Goal: Information Seeking & Learning: Learn about a topic

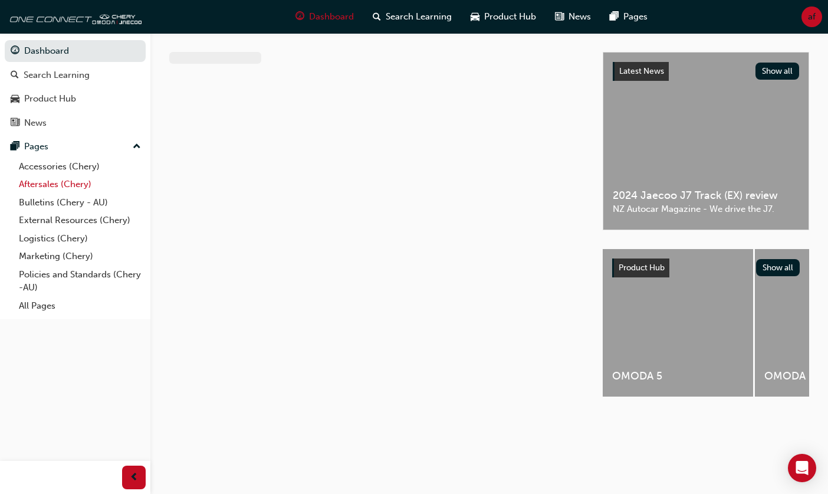
click at [61, 187] on link "Aftersales (Chery)" at bounding box center [80, 184] width 132 height 18
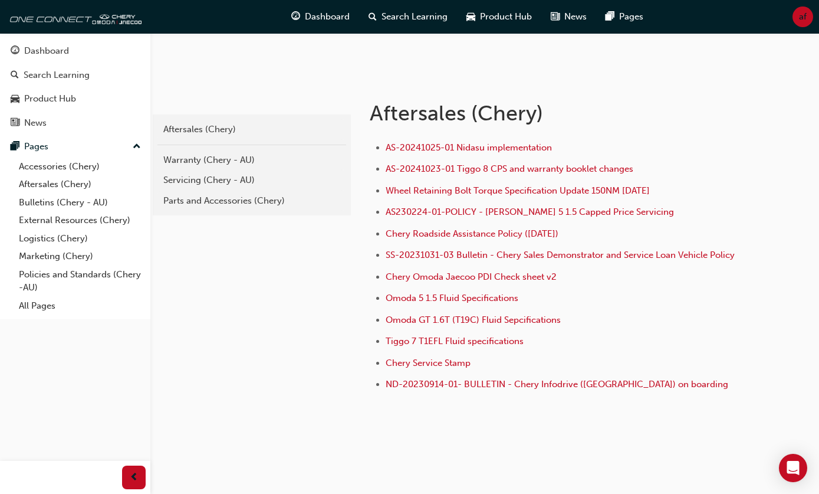
scroll to position [194, 0]
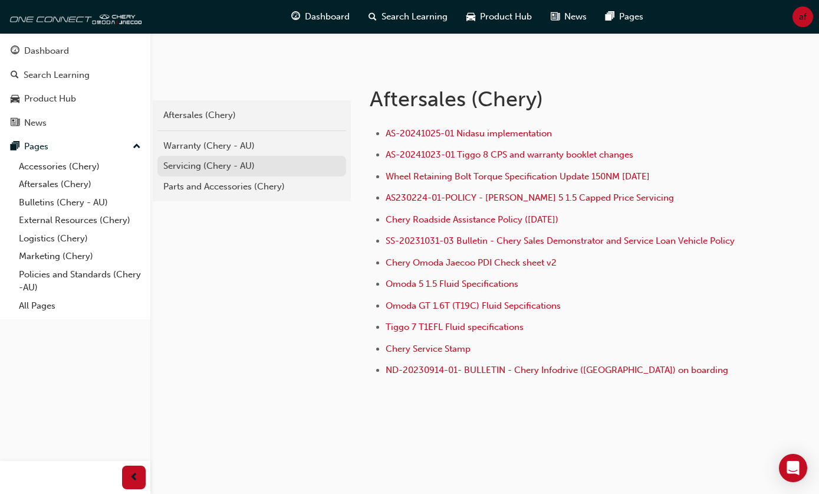
click at [201, 168] on div "Servicing (Chery - AU)" at bounding box center [251, 166] width 177 height 14
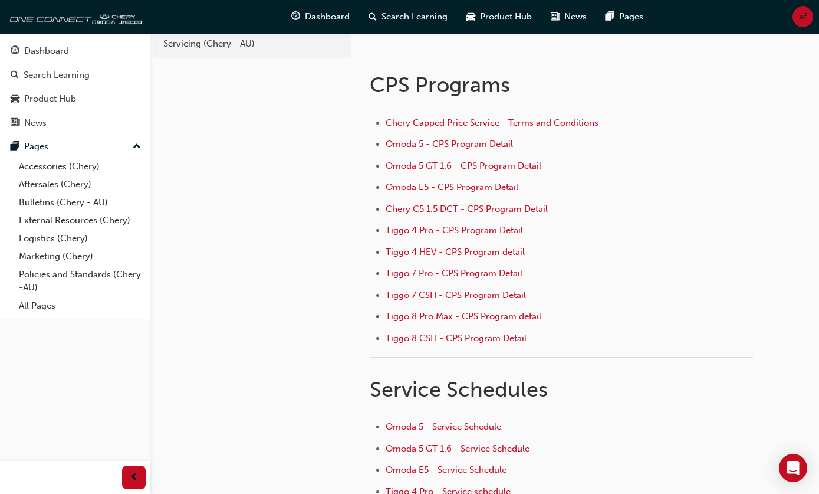
scroll to position [59, 0]
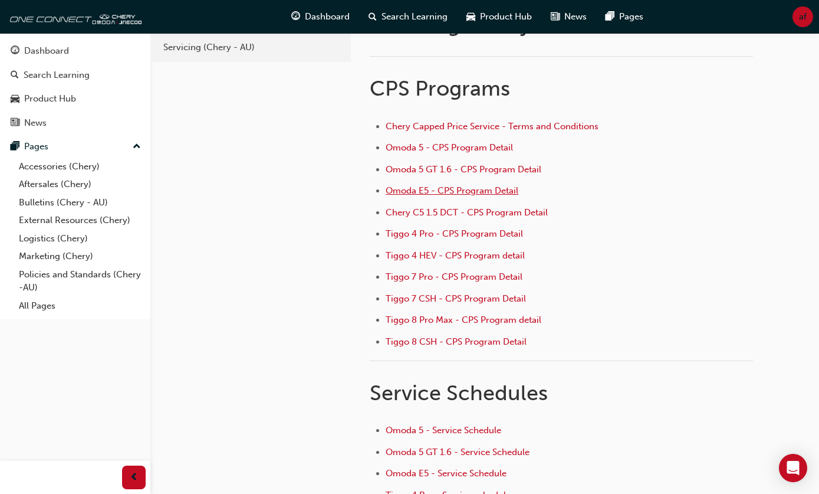
click at [412, 192] on span "Omoda E5 - CPS Program Detail" at bounding box center [452, 190] width 133 height 11
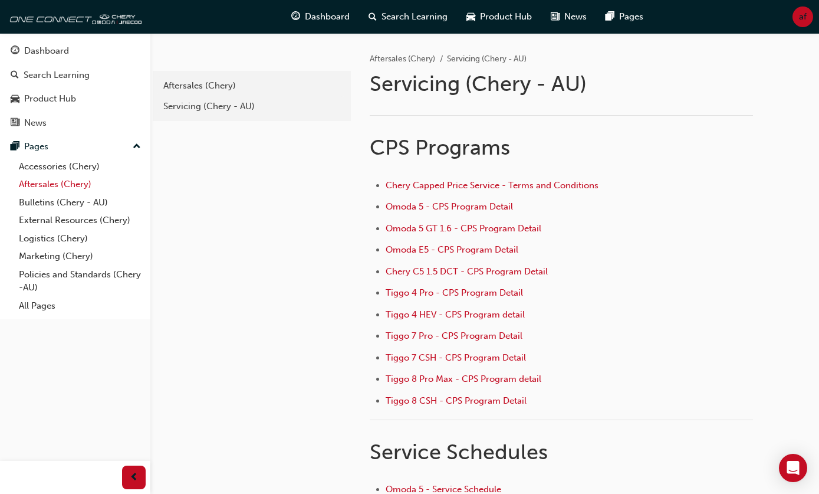
click at [49, 186] on link "Aftersales (Chery)" at bounding box center [80, 184] width 132 height 18
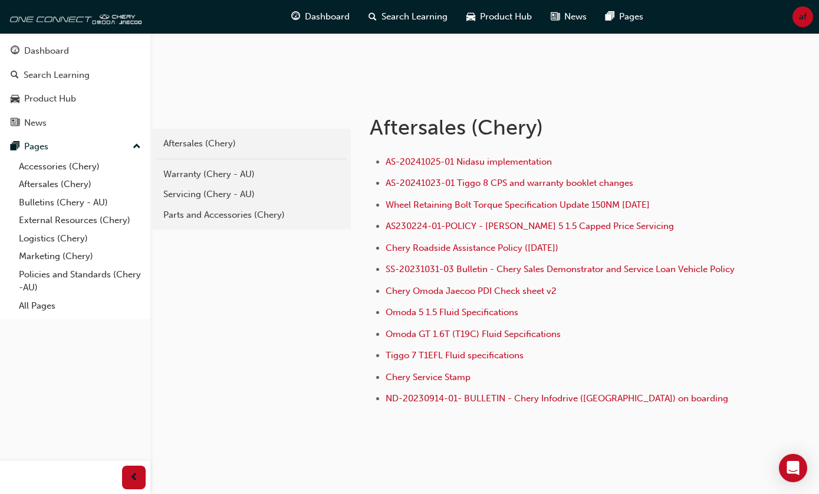
scroll to position [177, 0]
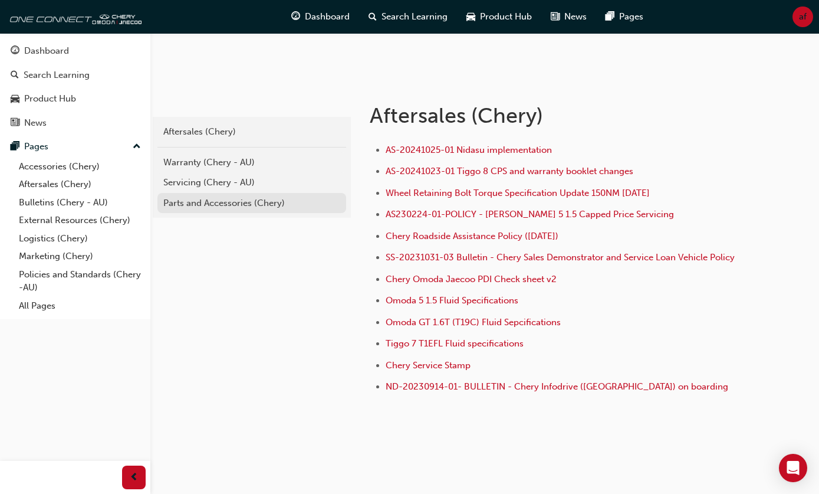
click at [219, 200] on div "Parts and Accessories (Chery)" at bounding box center [251, 203] width 177 height 14
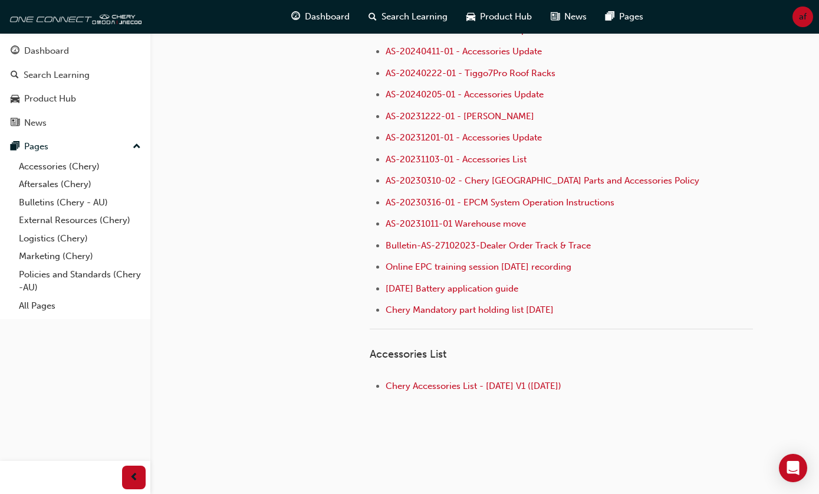
scroll to position [168, 0]
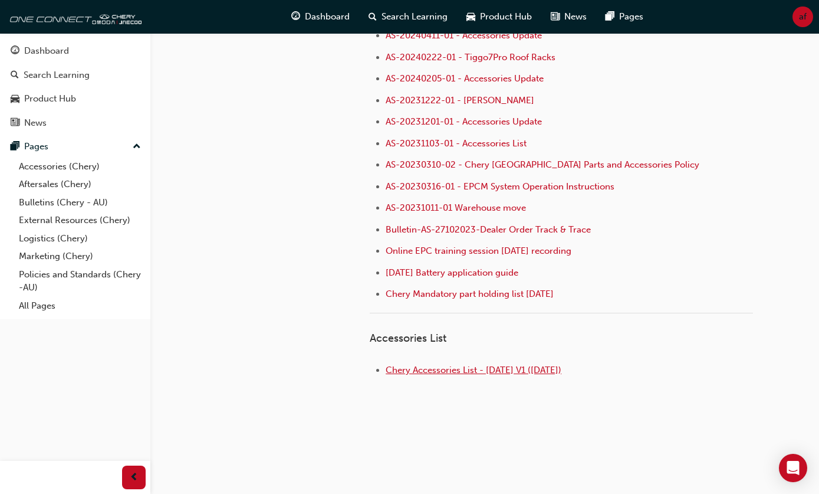
drag, startPoint x: 462, startPoint y: 373, endPoint x: 433, endPoint y: 366, distance: 29.9
click at [462, 373] on span "Chery Accessories List - [DATE] V1 ([DATE])" at bounding box center [474, 370] width 176 height 11
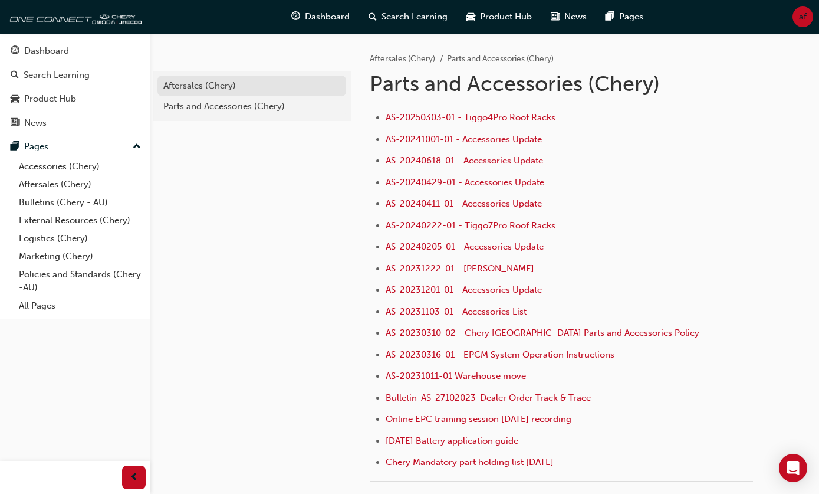
click at [201, 87] on div "Aftersales (Chery)" at bounding box center [251, 86] width 177 height 14
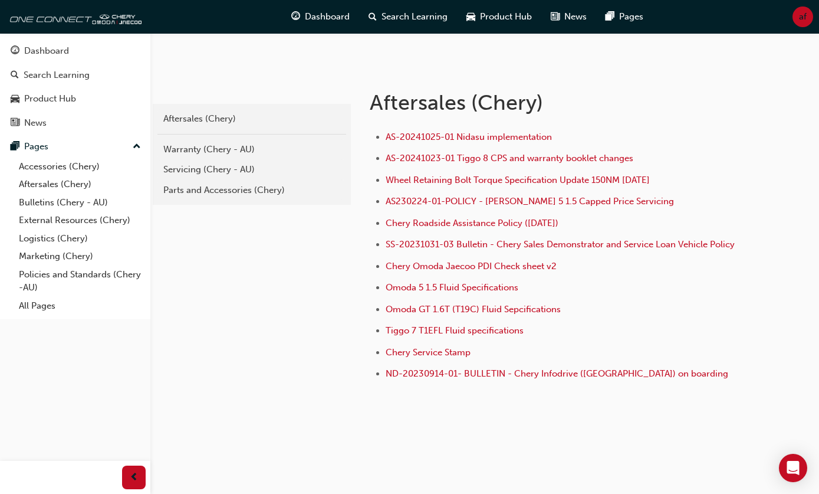
scroll to position [194, 0]
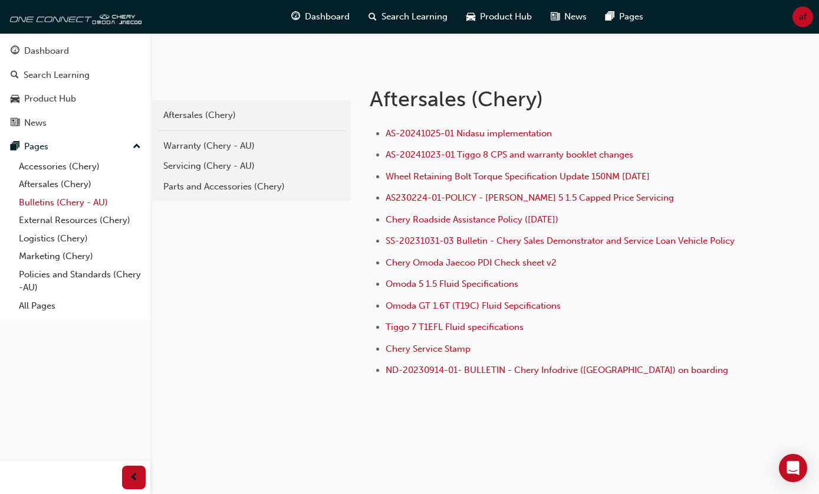
click at [60, 204] on link "Bulletins (Chery - AU)" at bounding box center [80, 203] width 132 height 18
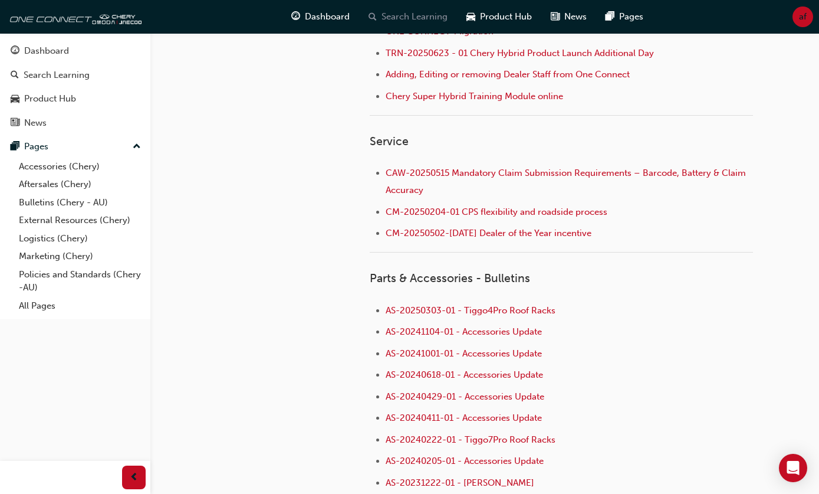
scroll to position [590, 0]
